Goal: Task Accomplishment & Management: Use online tool/utility

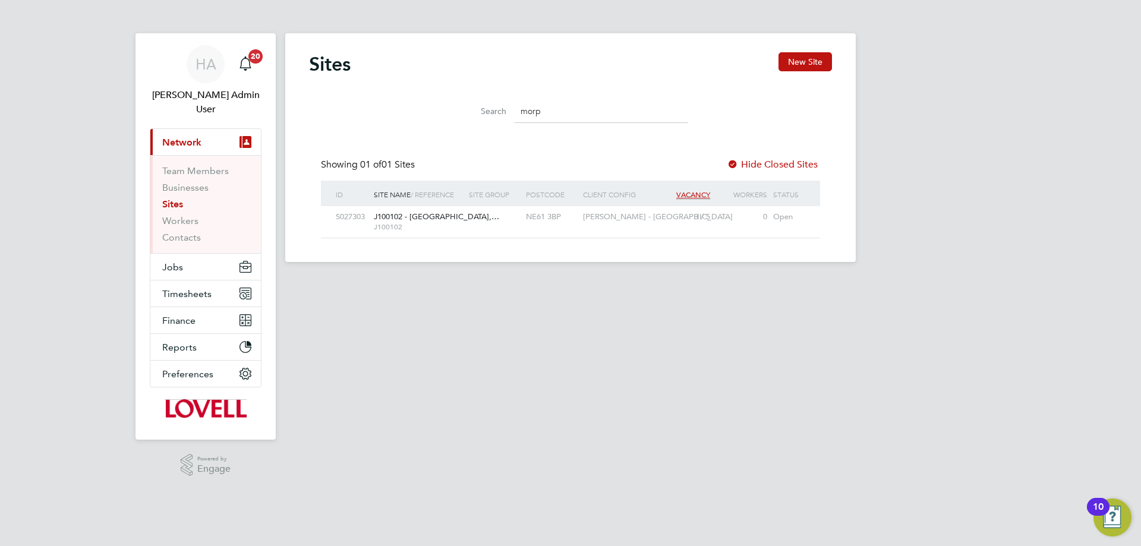
scroll to position [23, 77]
click at [391, 281] on html "[PERSON_NAME] Admin User Notifications 20 Applications: Current page: Network T…" at bounding box center [570, 140] width 1141 height 281
click at [178, 281] on button "Timesheets" at bounding box center [205, 294] width 111 height 26
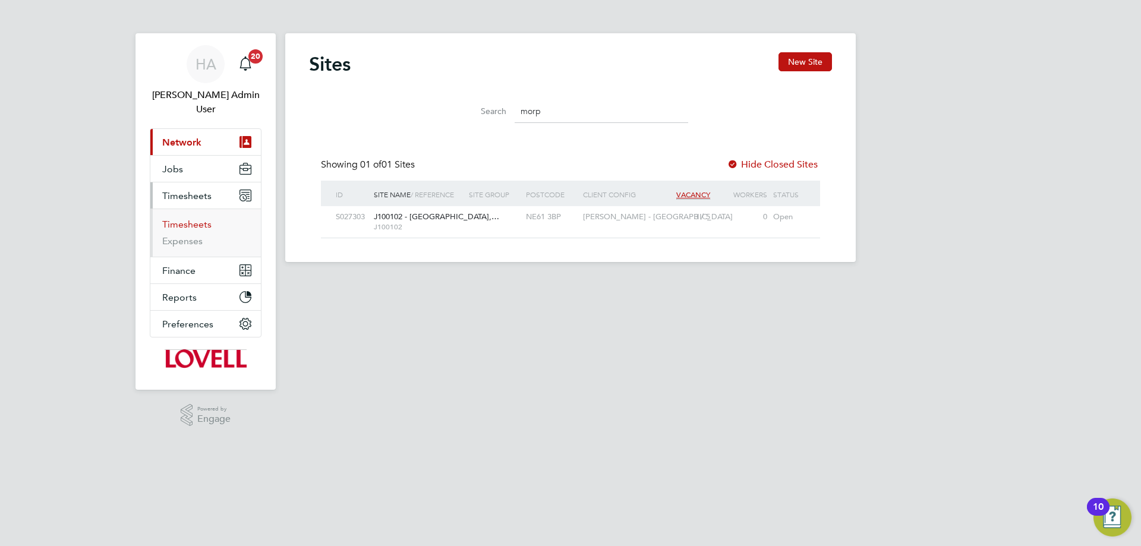
click at [194, 219] on link "Timesheets" at bounding box center [186, 224] width 49 height 11
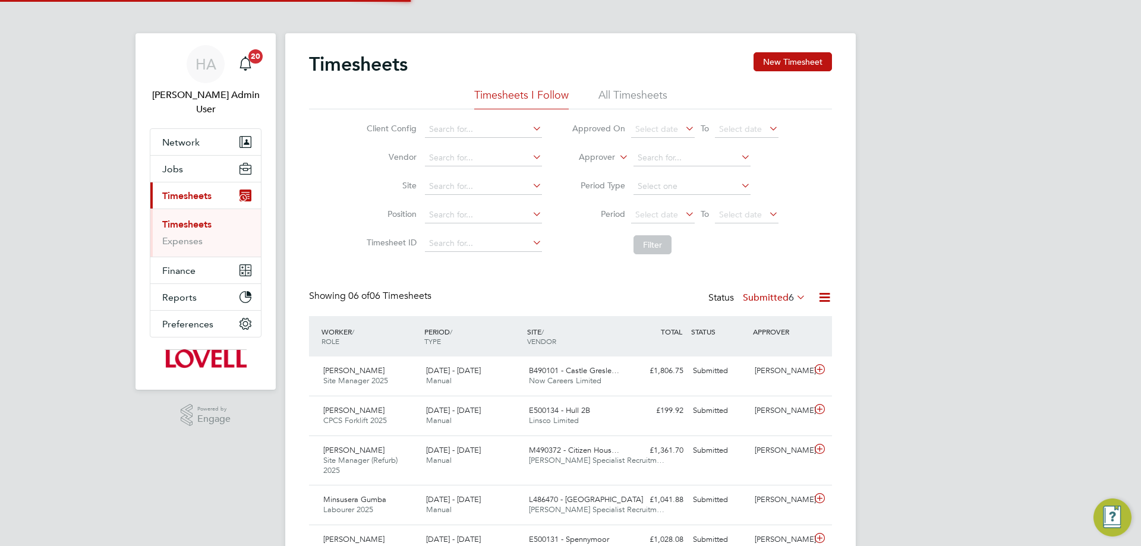
click at [621, 93] on li "All Timesheets" at bounding box center [632, 98] width 69 height 21
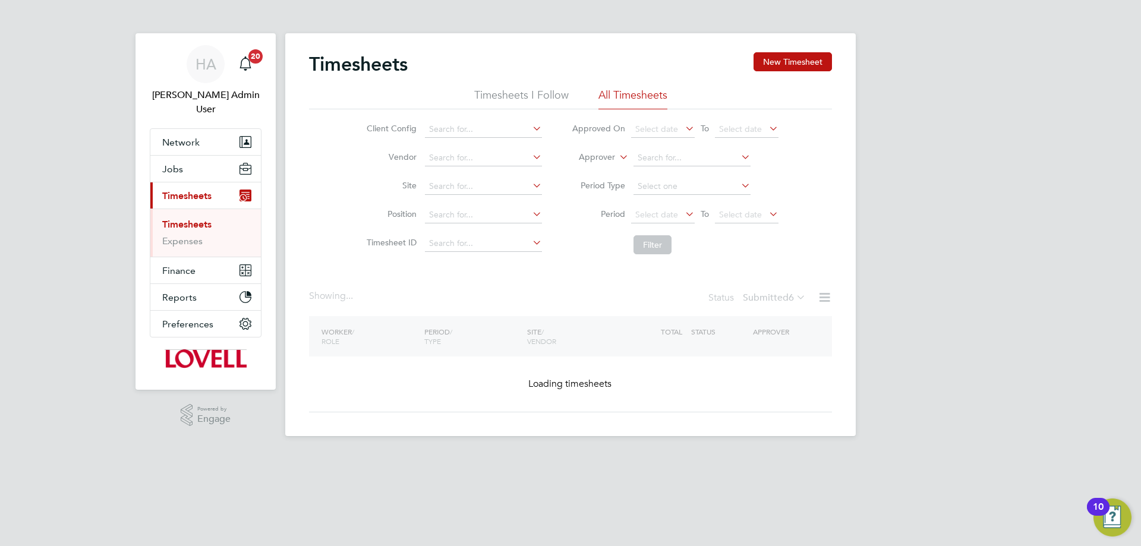
click at [617, 159] on icon at bounding box center [617, 154] width 0 height 11
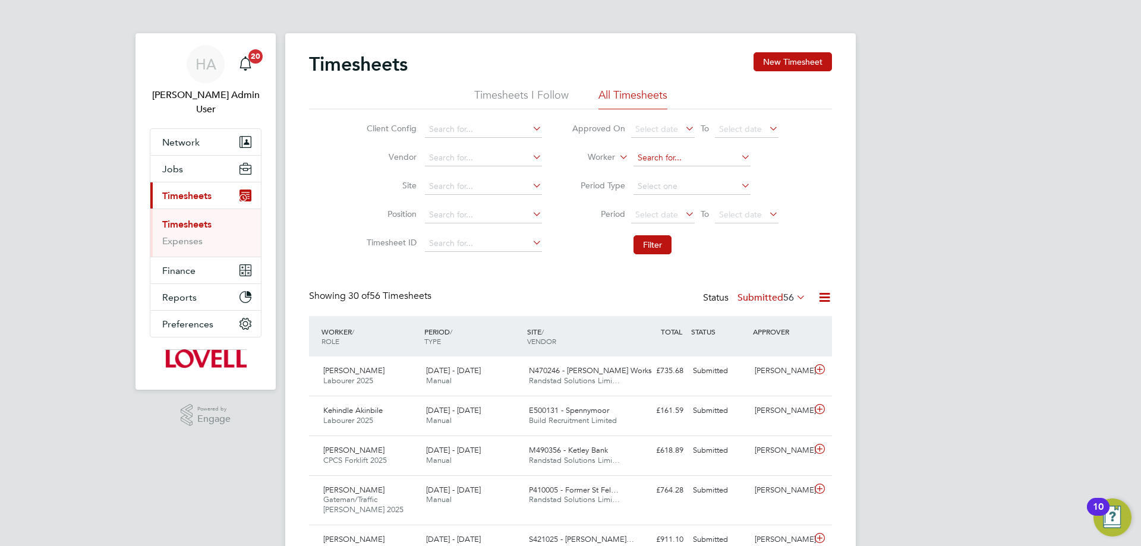
click at [656, 156] on input at bounding box center [692, 158] width 117 height 17
paste input "[PERSON_NAME]"
type input "[PERSON_NAME]"
click at [690, 168] on li "[PERSON_NAME]" at bounding box center [707, 174] width 150 height 16
click at [656, 245] on button "Filter" at bounding box center [653, 244] width 38 height 19
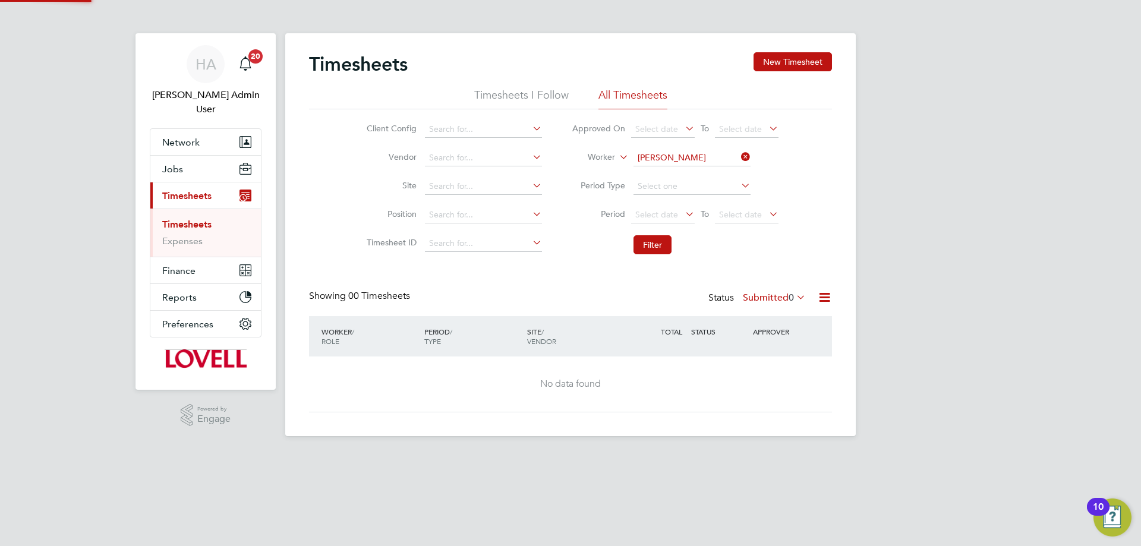
click at [764, 300] on label "Submitted 0" at bounding box center [774, 298] width 63 height 12
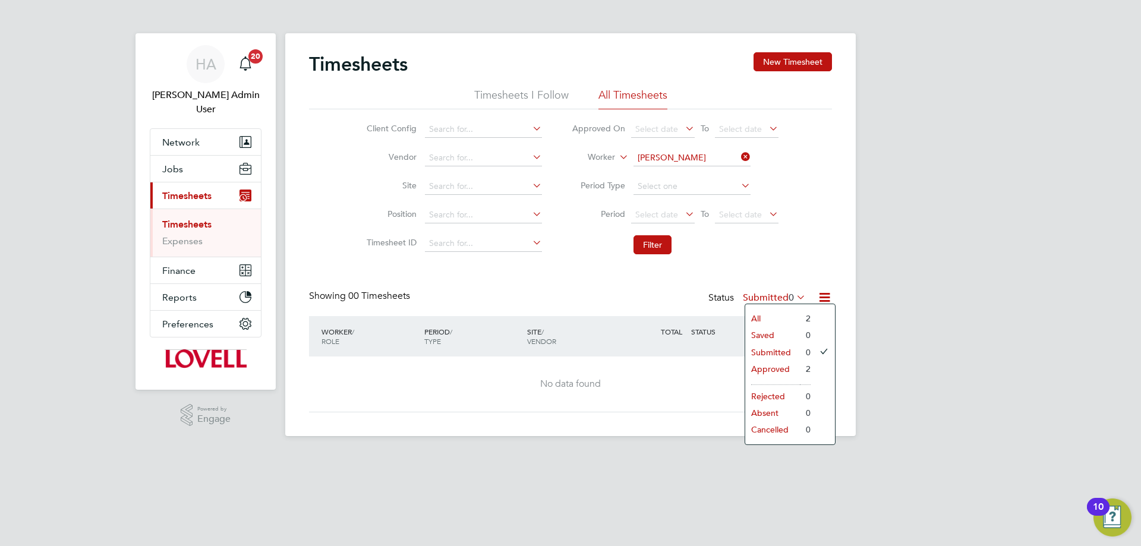
click at [767, 316] on li "All" at bounding box center [772, 318] width 55 height 17
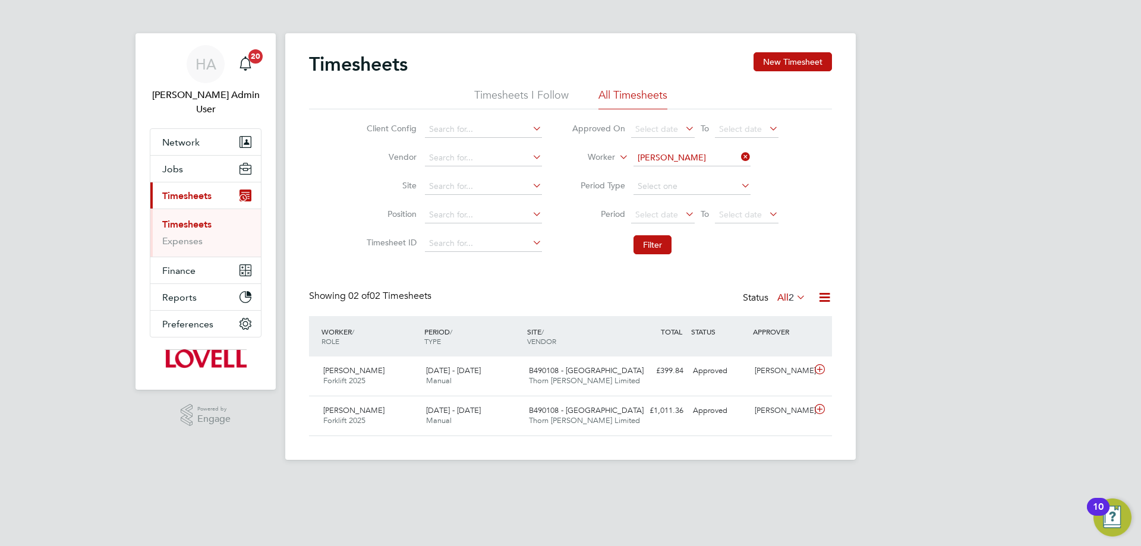
click at [499, 455] on div "Timesheets New Timesheet Timesheets I Follow All Timesheets Client Config Vendo…" at bounding box center [570, 246] width 571 height 427
click at [479, 372] on span "[DATE] - [DATE]" at bounding box center [453, 371] width 55 height 10
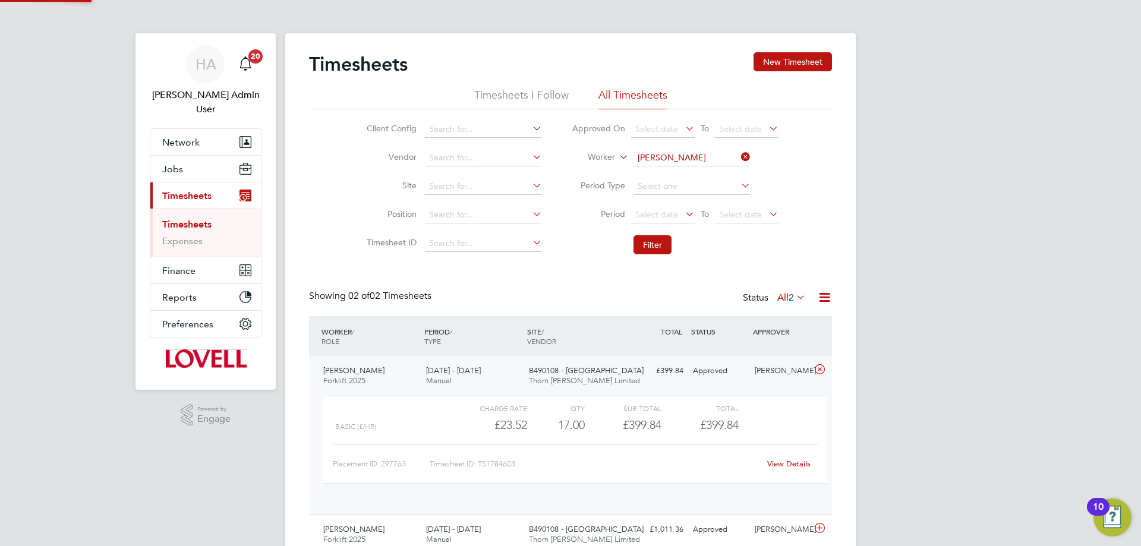
scroll to position [20, 116]
click at [783, 459] on link "View Details" at bounding box center [788, 464] width 43 height 10
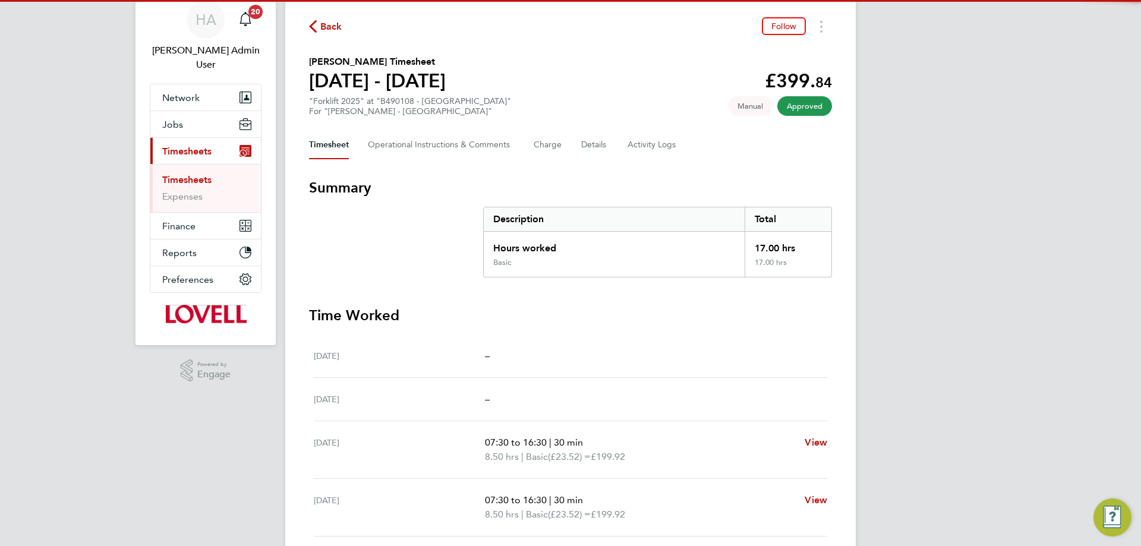
scroll to position [183, 0]
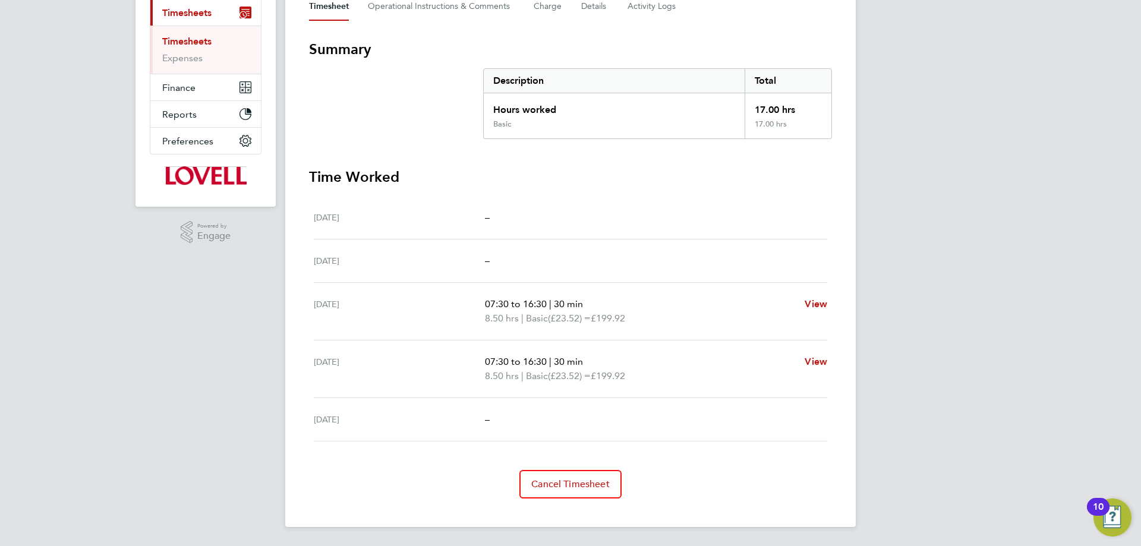
click at [914, 200] on div "HA Hays Admin User Notifications 20 Applications: Network Team Members Business…" at bounding box center [570, 181] width 1141 height 729
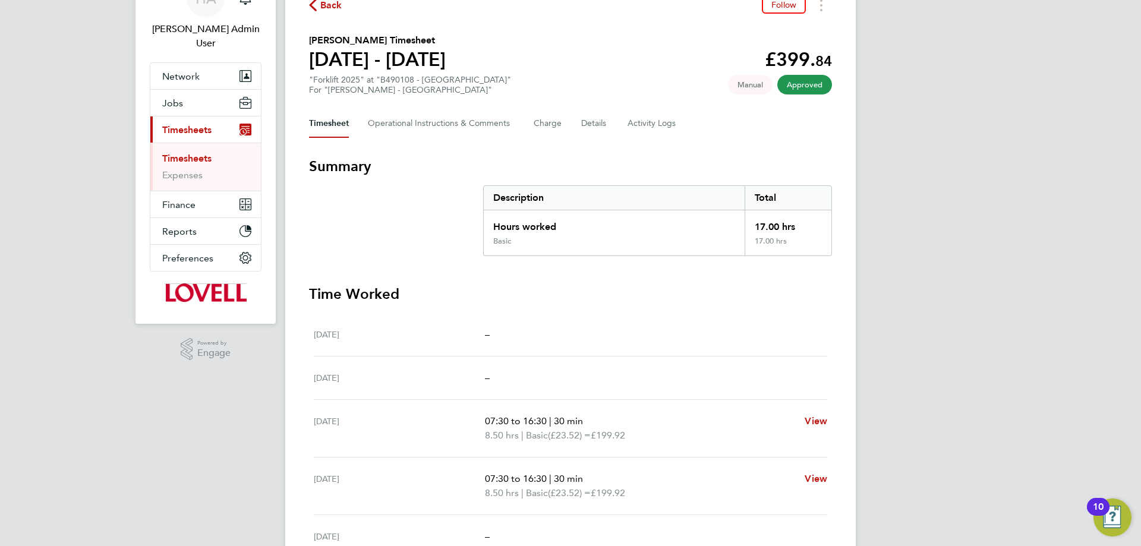
scroll to position [0, 0]
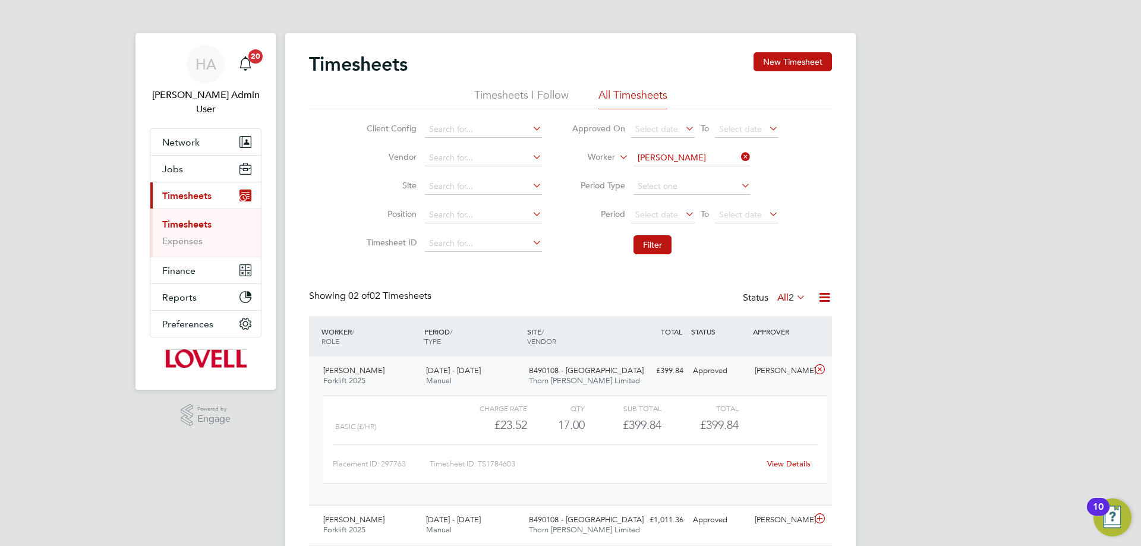
click at [754, 159] on li "Worker Andrew Chapman" at bounding box center [675, 158] width 237 height 29
drag, startPoint x: 750, startPoint y: 158, endPoint x: 705, endPoint y: 159, distance: 45.2
click at [739, 158] on icon at bounding box center [739, 157] width 0 height 17
click at [713, 156] on input at bounding box center [692, 158] width 117 height 17
paste input "David Worth"
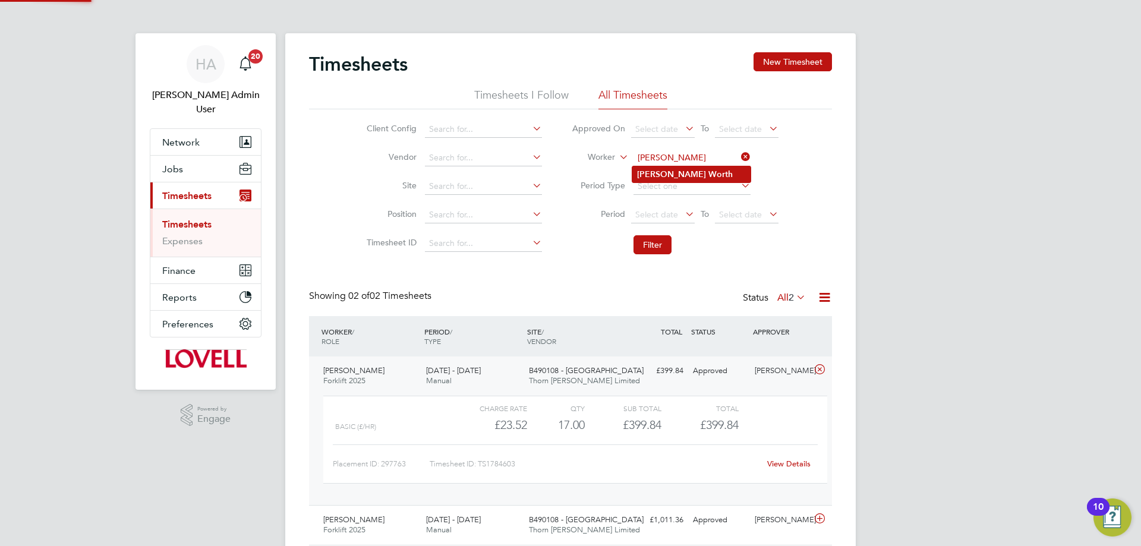
type input "David Worth"
click at [689, 171] on li "David Worth" at bounding box center [691, 174] width 118 height 16
click at [654, 250] on button "Filter" at bounding box center [653, 244] width 38 height 19
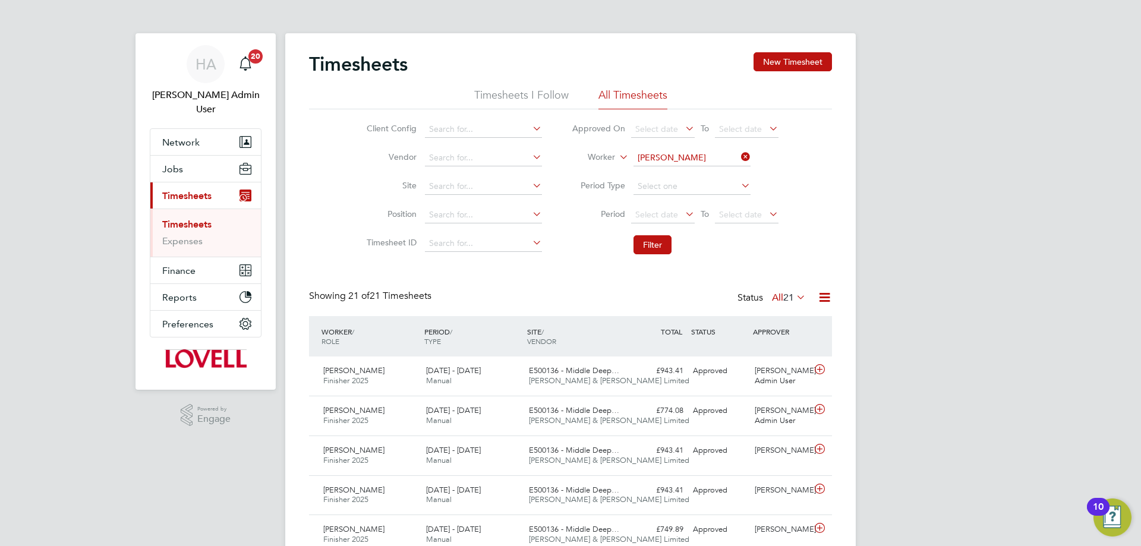
drag, startPoint x: 749, startPoint y: 161, endPoint x: 710, endPoint y: 161, distance: 39.8
click at [739, 161] on icon at bounding box center [739, 157] width 0 height 17
click at [702, 162] on input at bounding box center [692, 158] width 117 height 17
click at [719, 168] on li "Craig Ward" at bounding box center [707, 174] width 150 height 16
type input "Craig Ward"
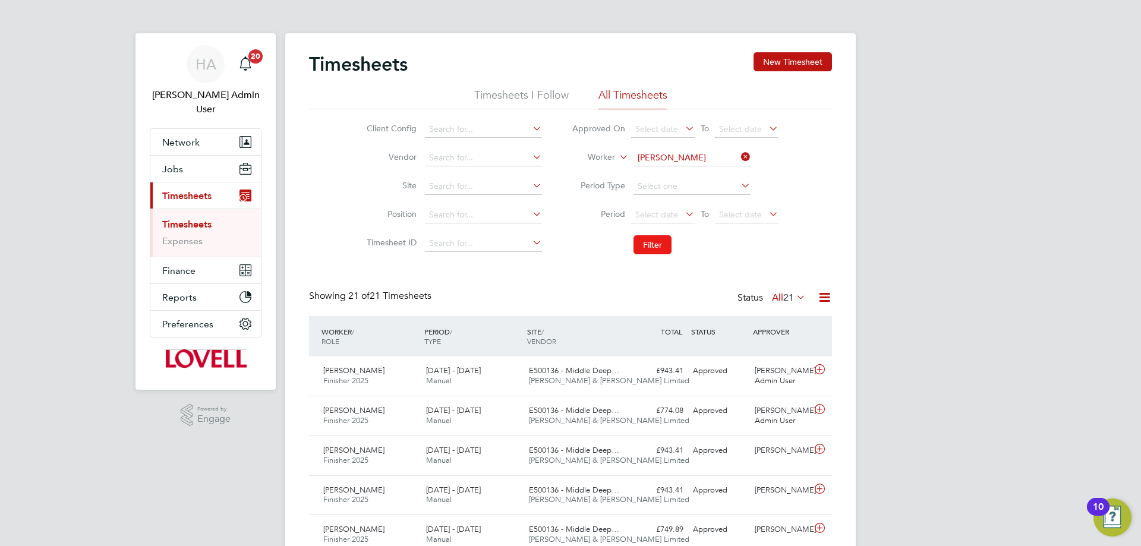
click at [663, 240] on button "Filter" at bounding box center [653, 244] width 38 height 19
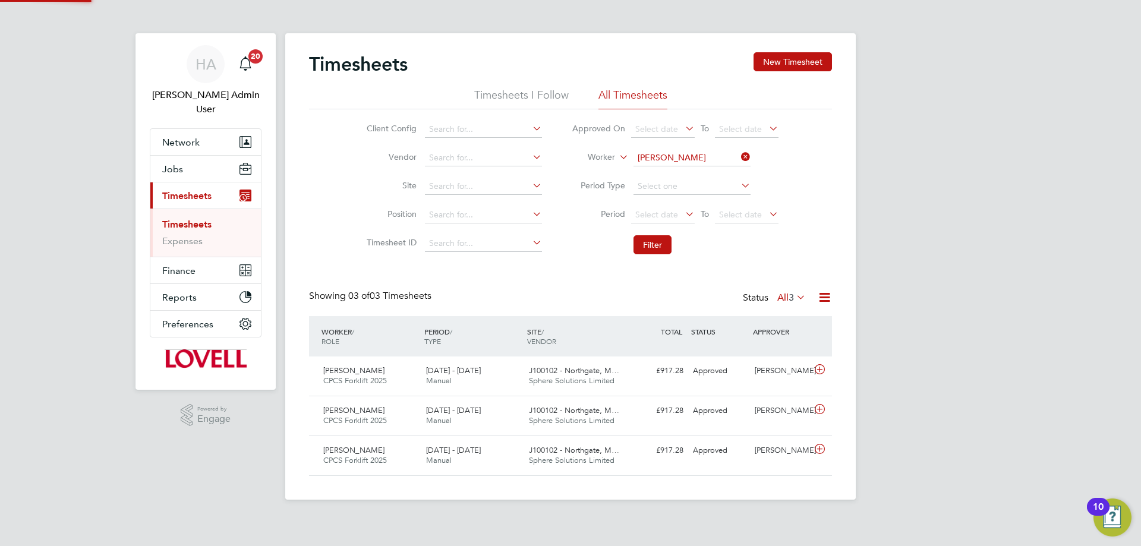
scroll to position [30, 103]
click at [739, 160] on icon at bounding box center [739, 157] width 0 height 17
click at [707, 157] on input at bounding box center [692, 158] width 117 height 17
click at [706, 184] on li "Christopher His ton" at bounding box center [691, 190] width 118 height 16
type input "Christopher Histon"
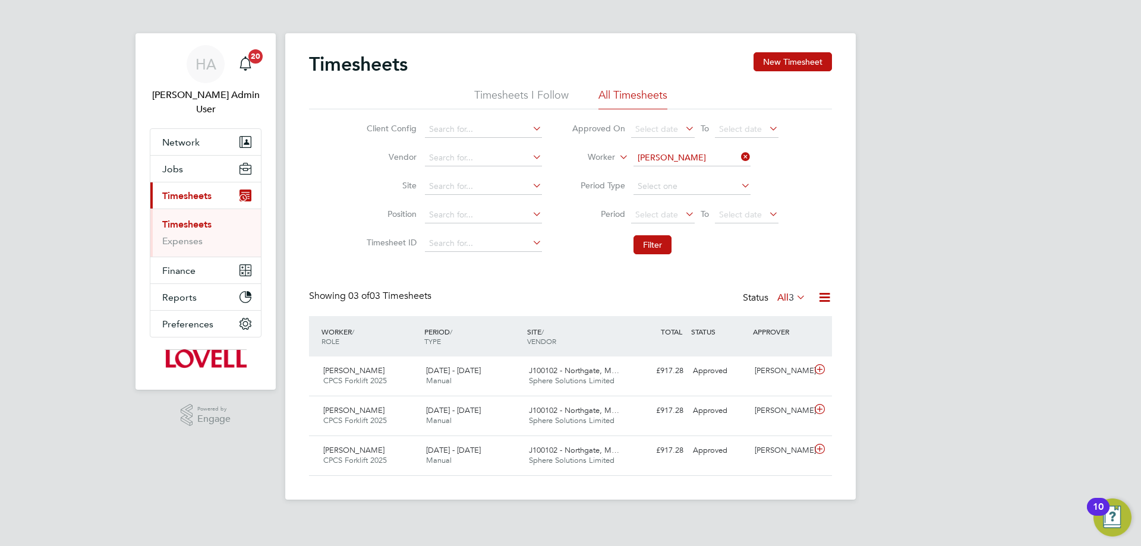
click at [666, 234] on li "Filter" at bounding box center [675, 244] width 237 height 31
click at [665, 240] on button "Filter" at bounding box center [653, 244] width 38 height 19
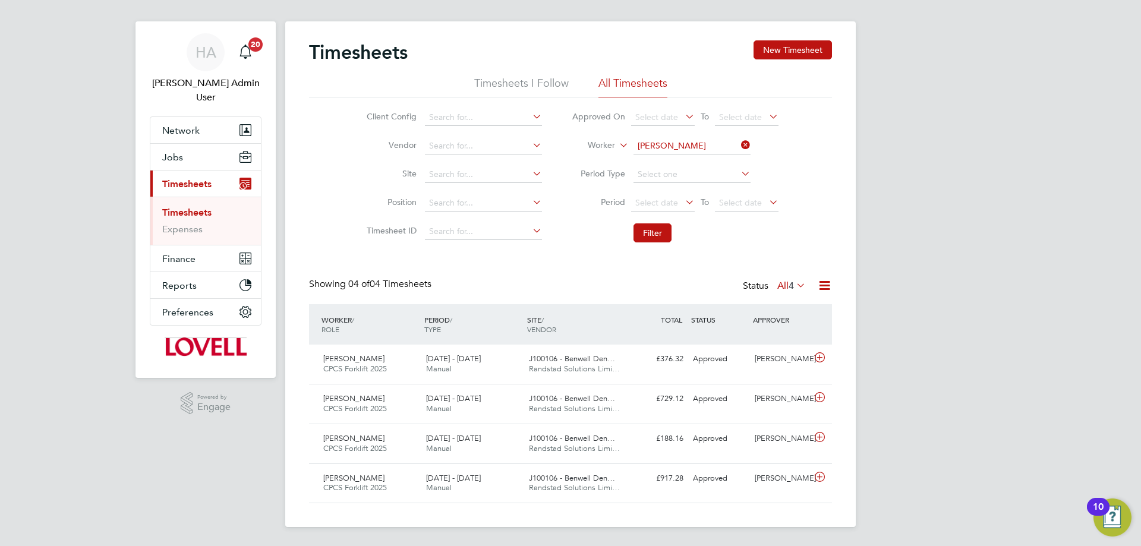
click at [874, 375] on div "HA Hays Admin User Notifications 20 Applications: Network Team Members Business…" at bounding box center [570, 267] width 1141 height 558
